Goal: Task Accomplishment & Management: Use online tool/utility

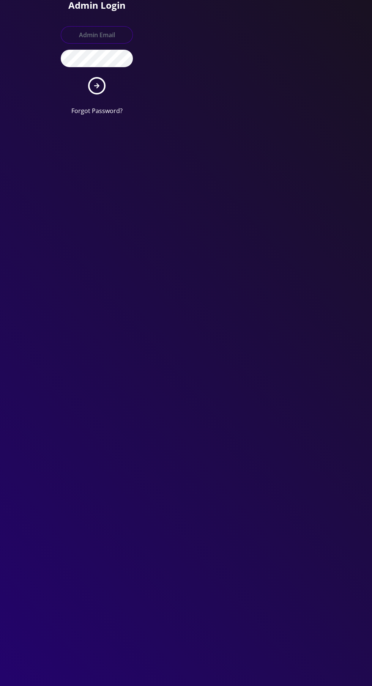
click at [80, 33] on input "text" at bounding box center [97, 34] width 72 height 17
type input "Master@britewireless.com"
click at [88, 77] on button "submit" at bounding box center [96, 85] width 17 height 17
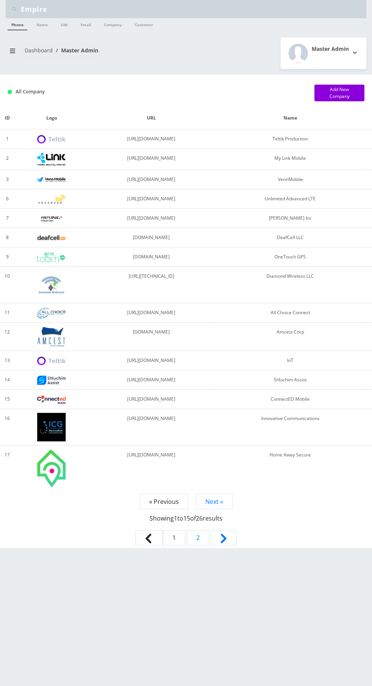
click at [52, 7] on input "Empire" at bounding box center [193, 9] width 344 height 14
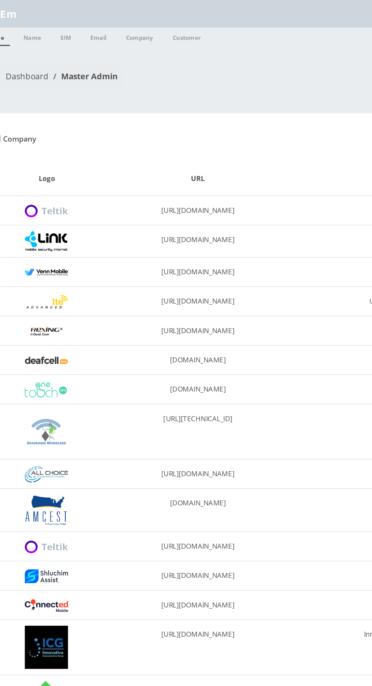
type input "E"
type input "[PERSON_NAME]"
click at [42, 24] on link "Name" at bounding box center [42, 24] width 19 height 12
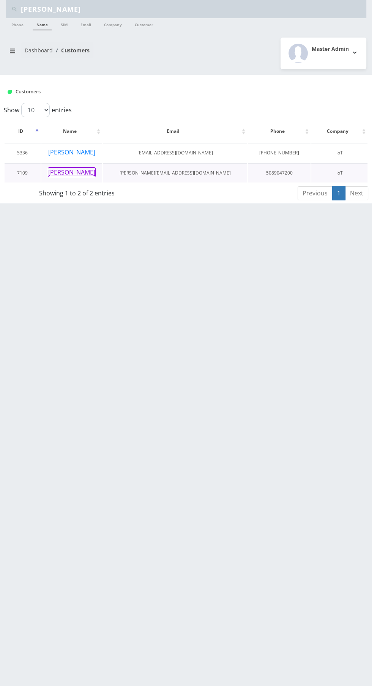
click at [62, 172] on button "Eddie Lee" at bounding box center [72, 172] width 48 height 10
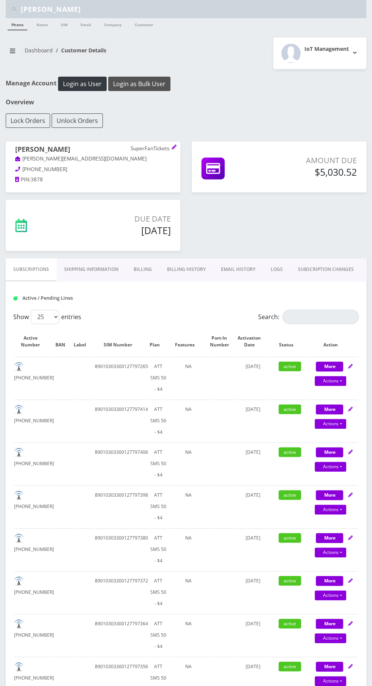
click at [127, 77] on button "Login as Bulk User" at bounding box center [139, 84] width 62 height 14
